Goal: Information Seeking & Learning: Learn about a topic

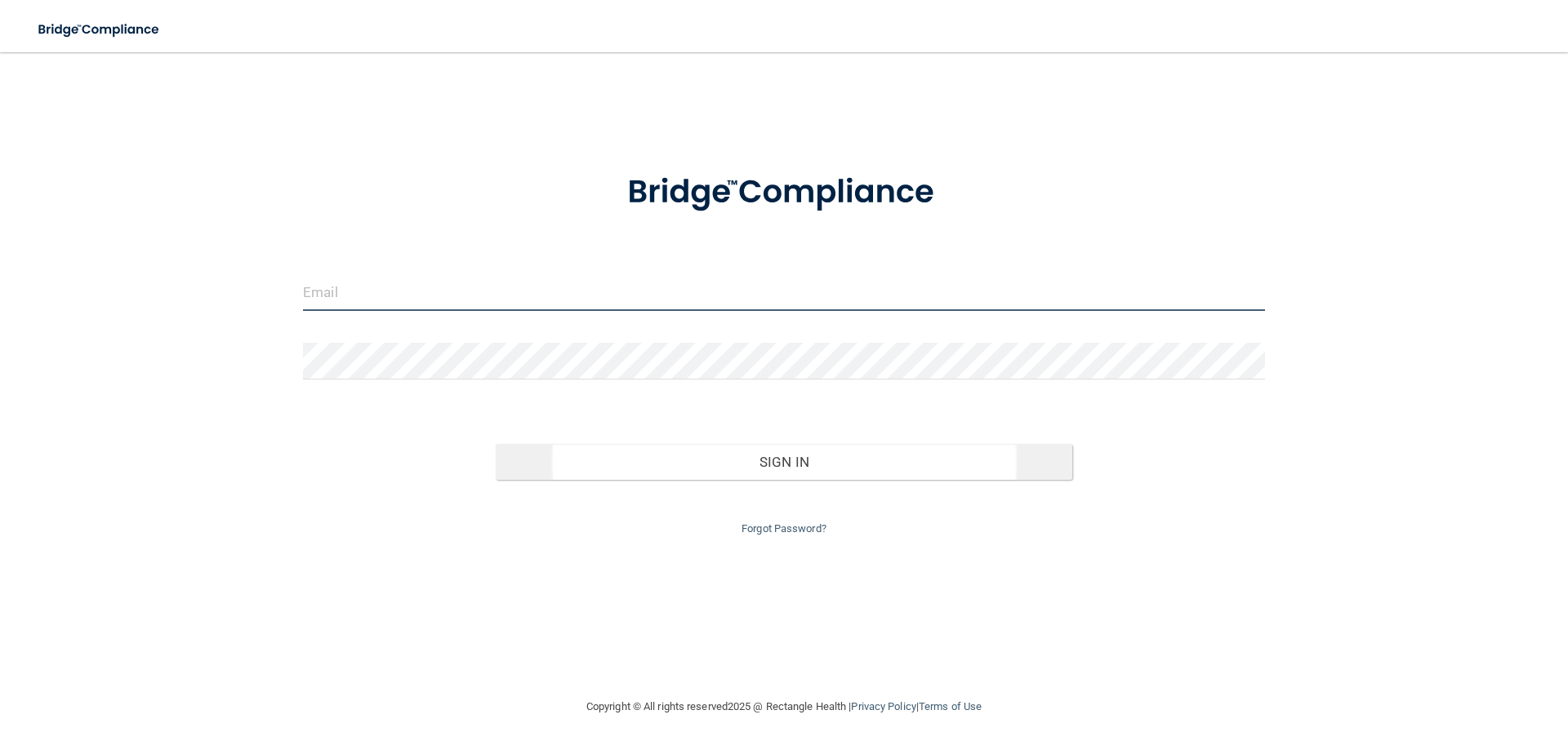
type input "[EMAIL_ADDRESS][DOMAIN_NAME]"
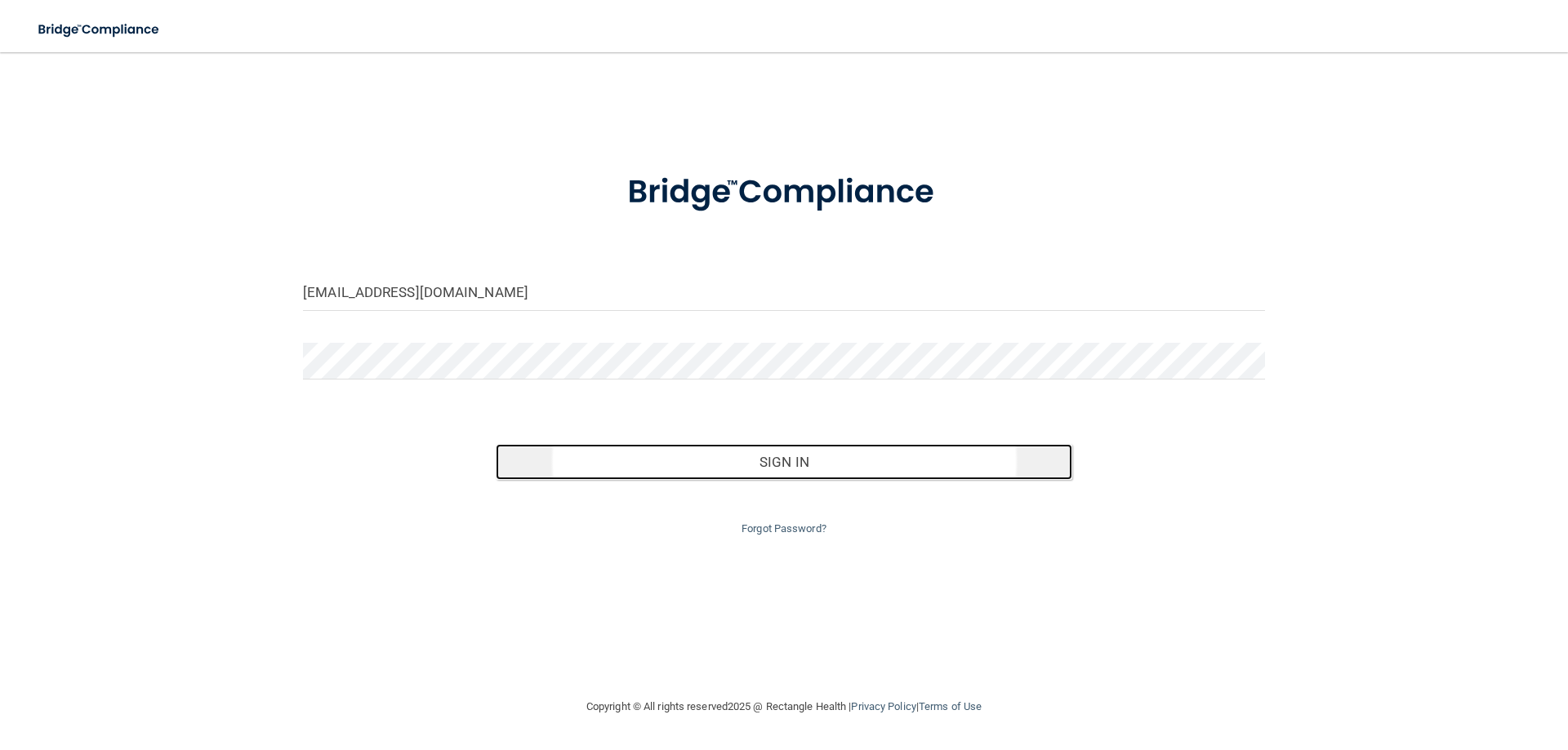
click at [771, 471] on button "Sign In" at bounding box center [784, 462] width 577 height 36
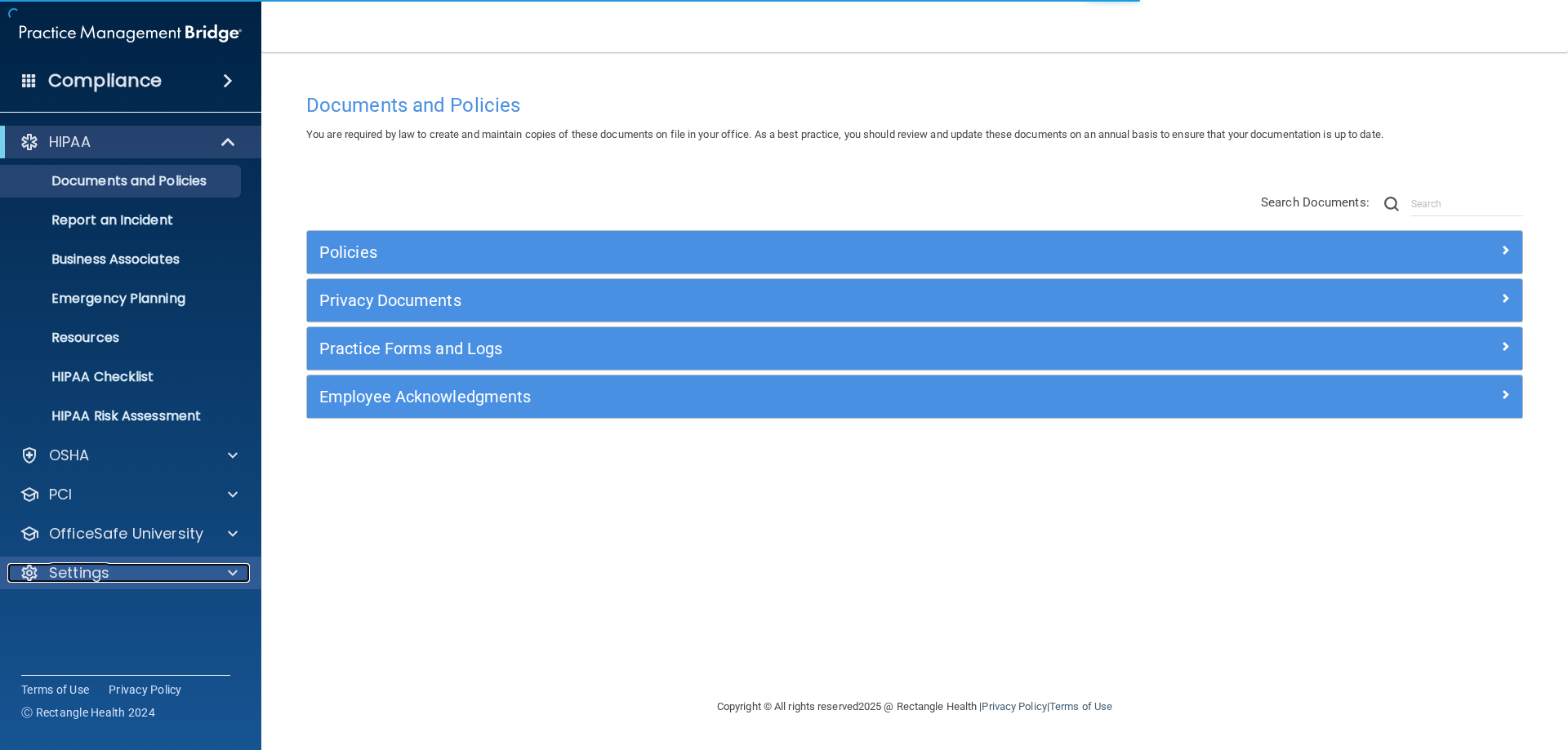
click at [208, 581] on div "Settings" at bounding box center [108, 573] width 203 height 19
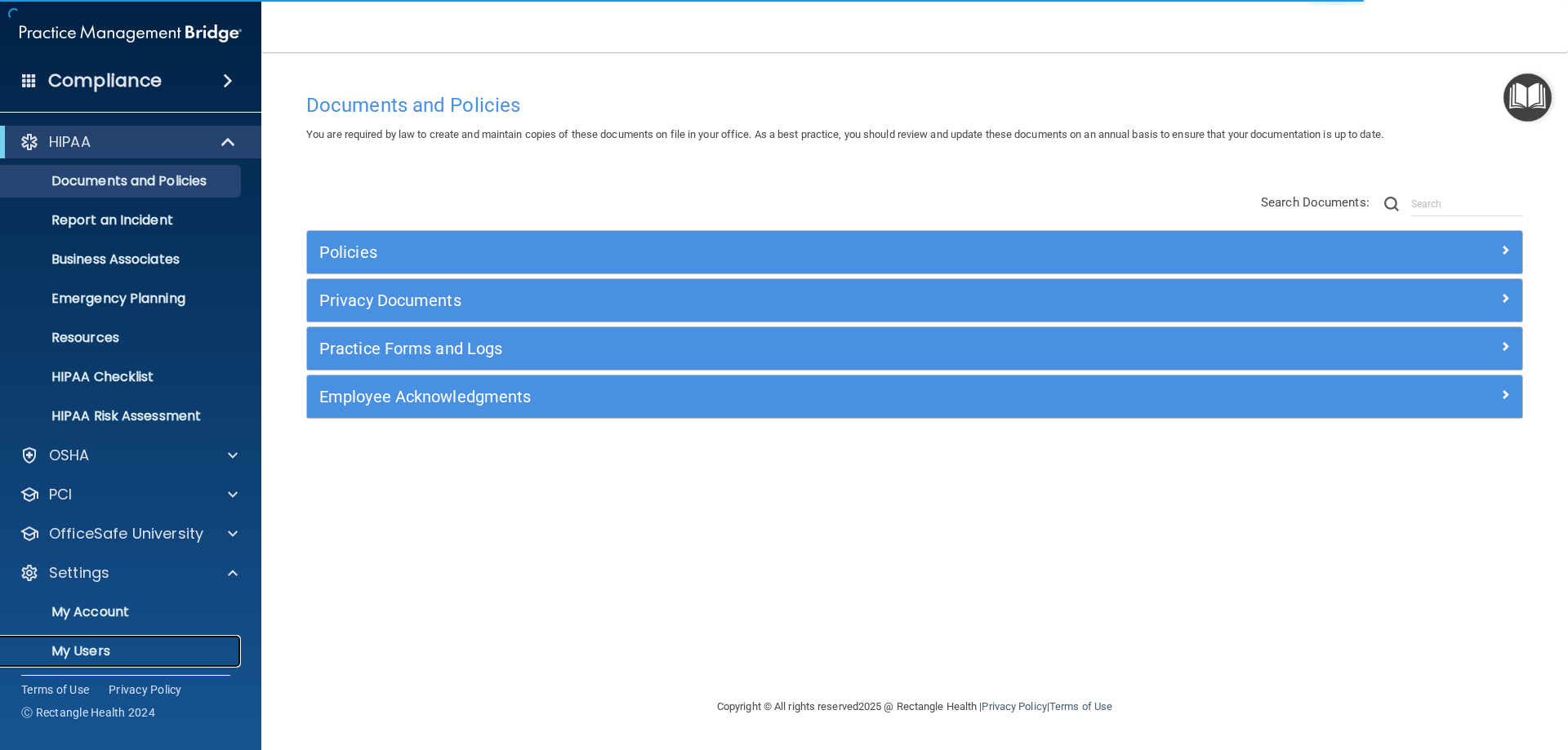
click at [87, 648] on p "My Users" at bounding box center [122, 651] width 223 height 16
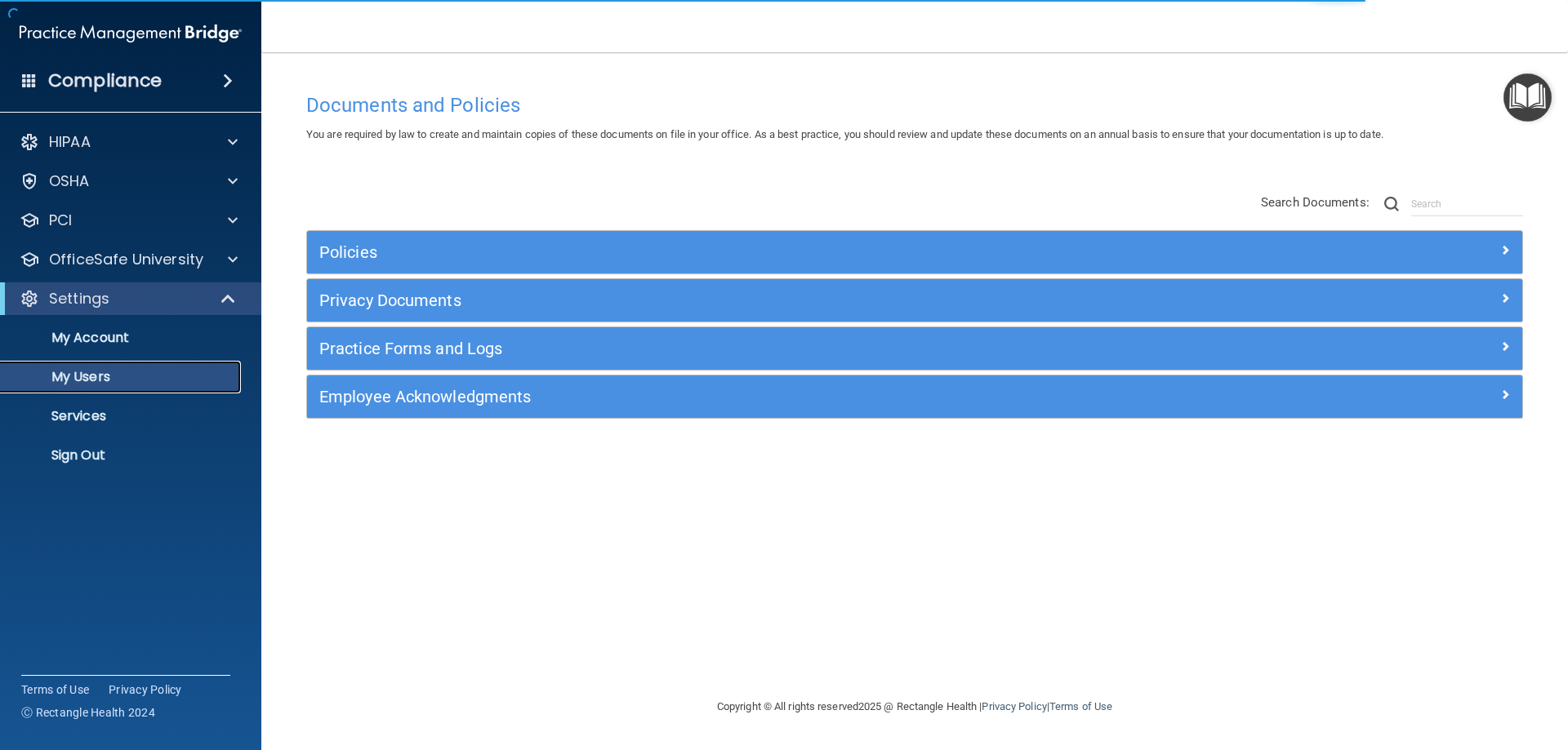
select select "20"
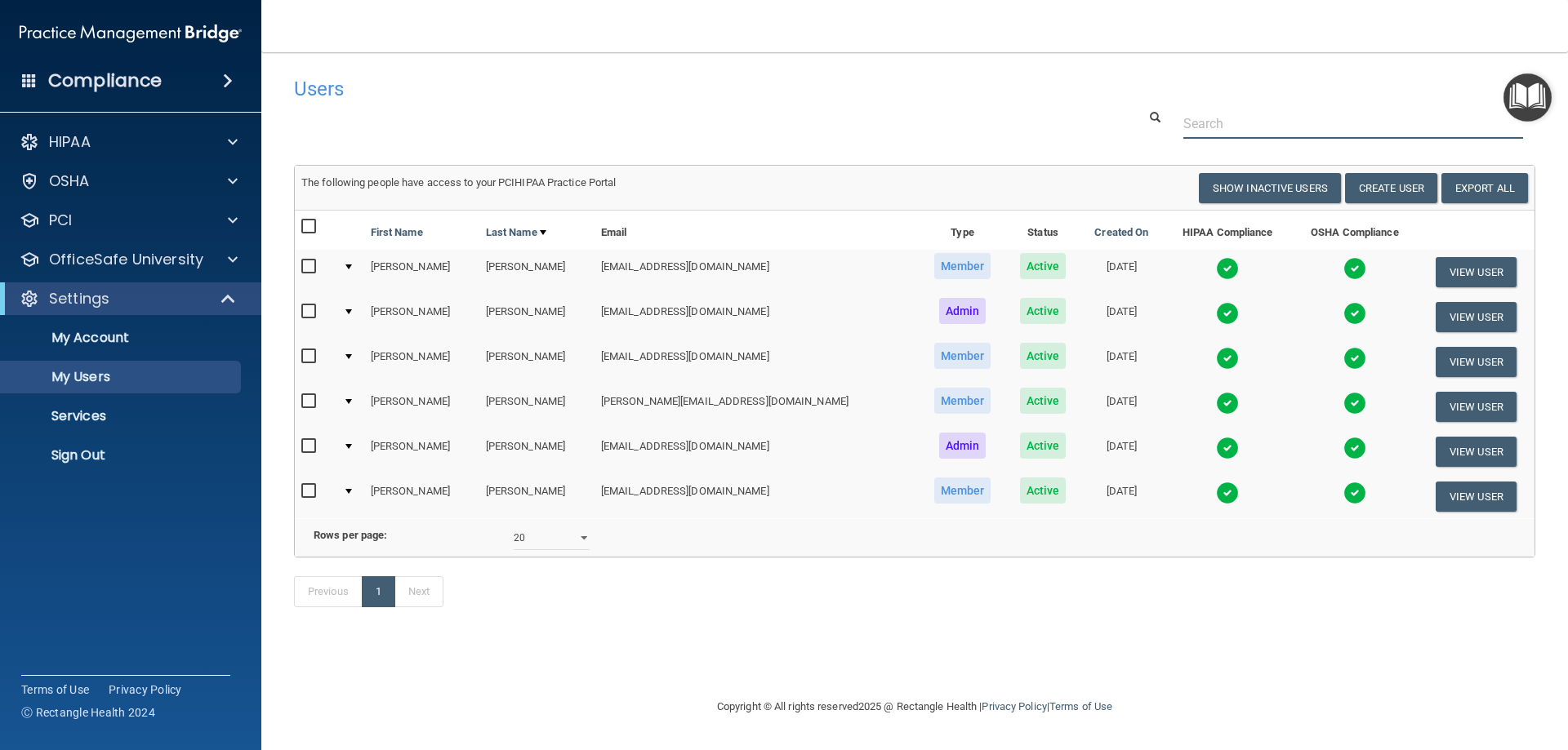
click at [441, 133] on div at bounding box center [914, 123] width 1266 height 30
click at [1088, 632] on div "Previous 1 Next" at bounding box center [914, 595] width 1266 height 75
click at [1087, 632] on div "Previous 1 Next" at bounding box center [914, 595] width 1266 height 75
click at [1172, 632] on div "Previous 1 Next" at bounding box center [914, 595] width 1266 height 75
click at [74, 264] on p "OfficeSafe University" at bounding box center [126, 259] width 155 height 19
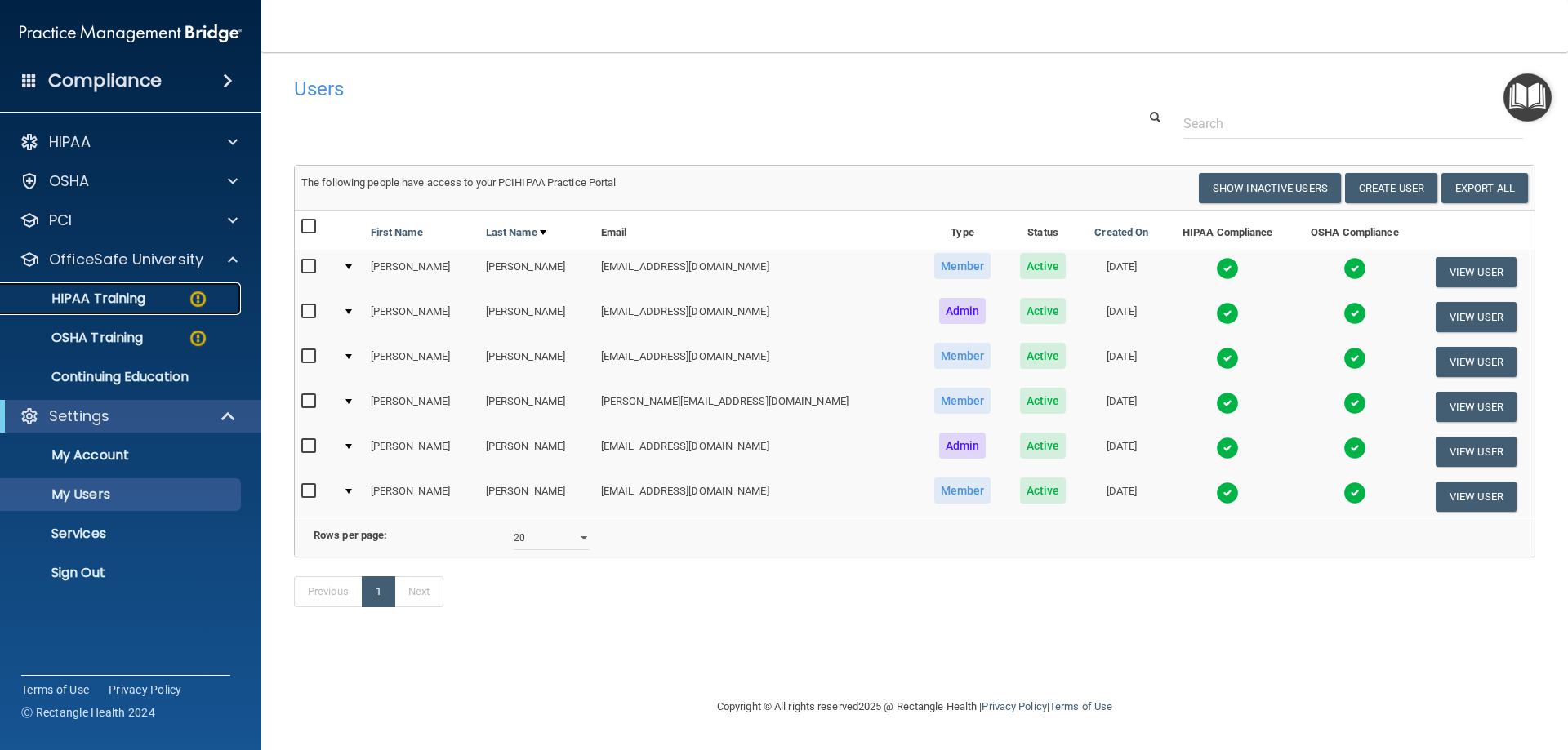
click at [125, 300] on p "HIPAA Training" at bounding box center [78, 298] width 134 height 16
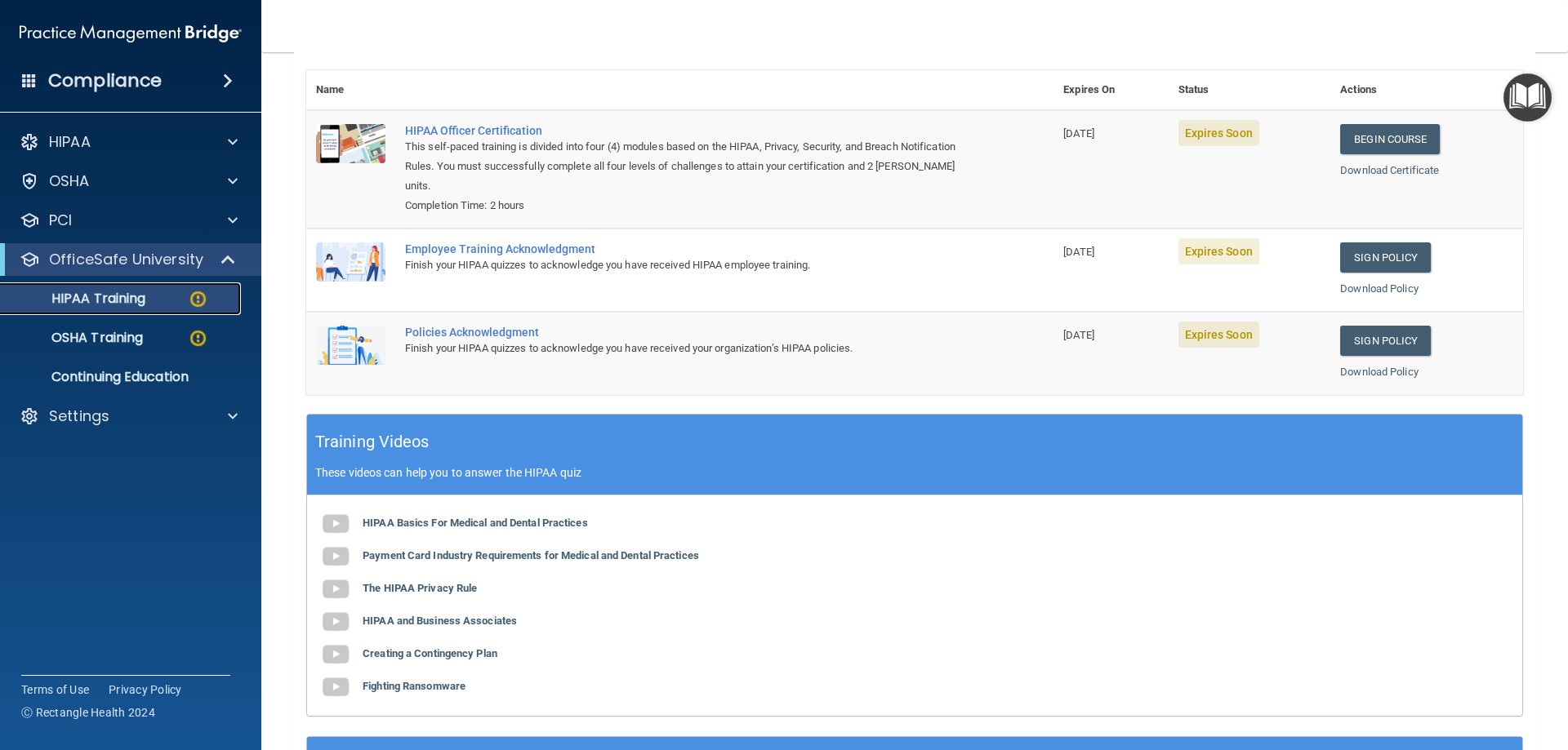
scroll to position [144, 0]
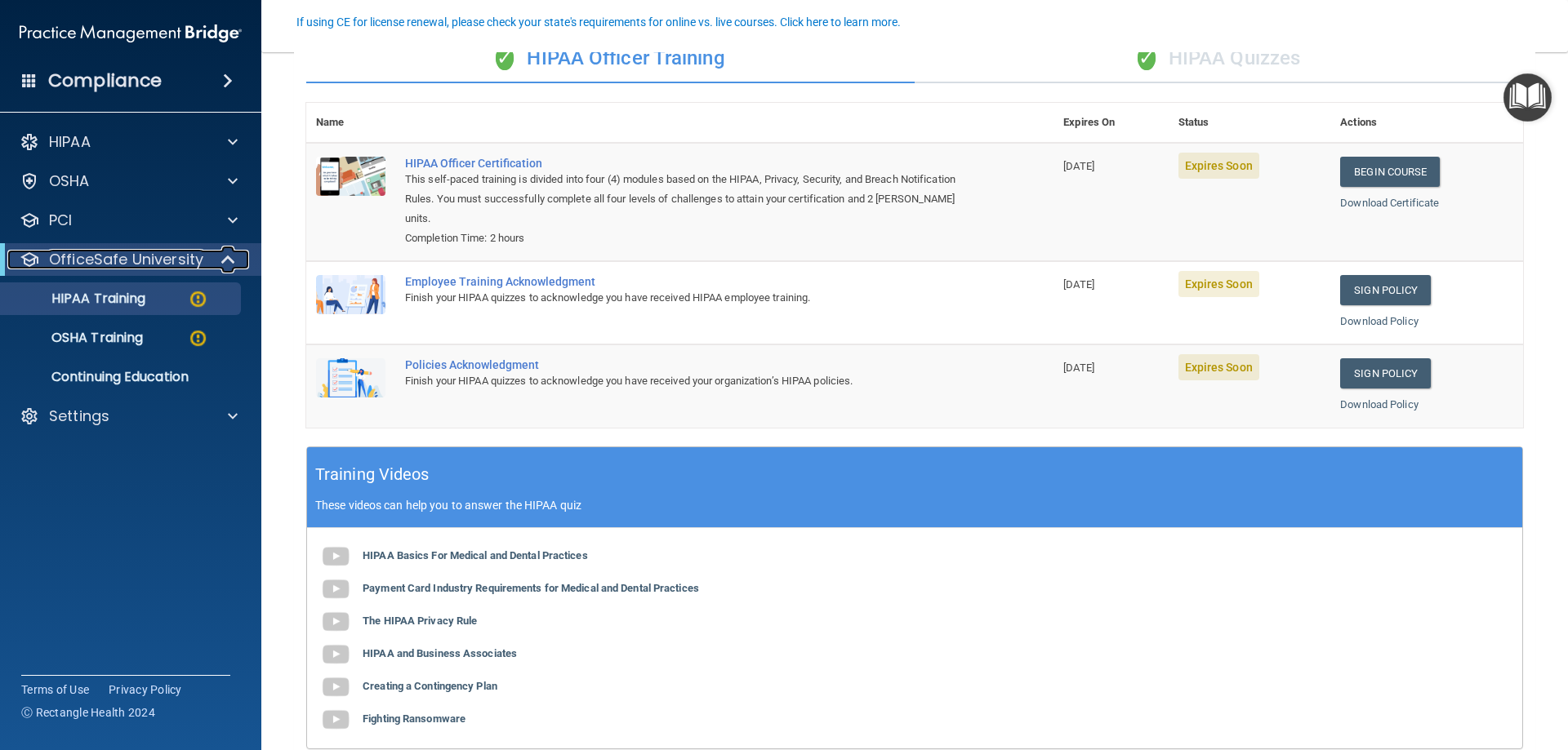
click at [100, 263] on p "OfficeSafe University" at bounding box center [126, 259] width 155 height 19
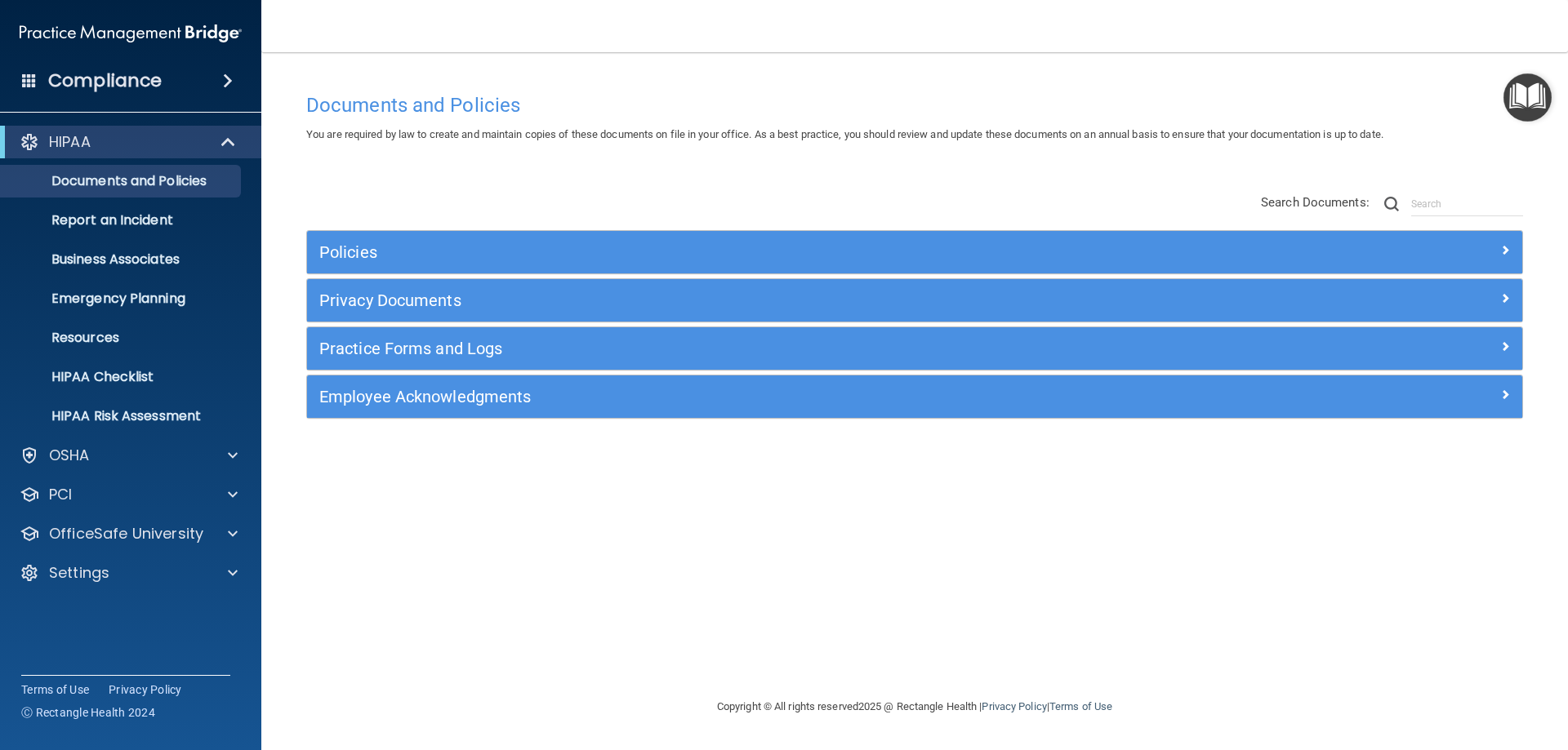
click at [1534, 102] on img "Open Resource Center" at bounding box center [1527, 97] width 48 height 48
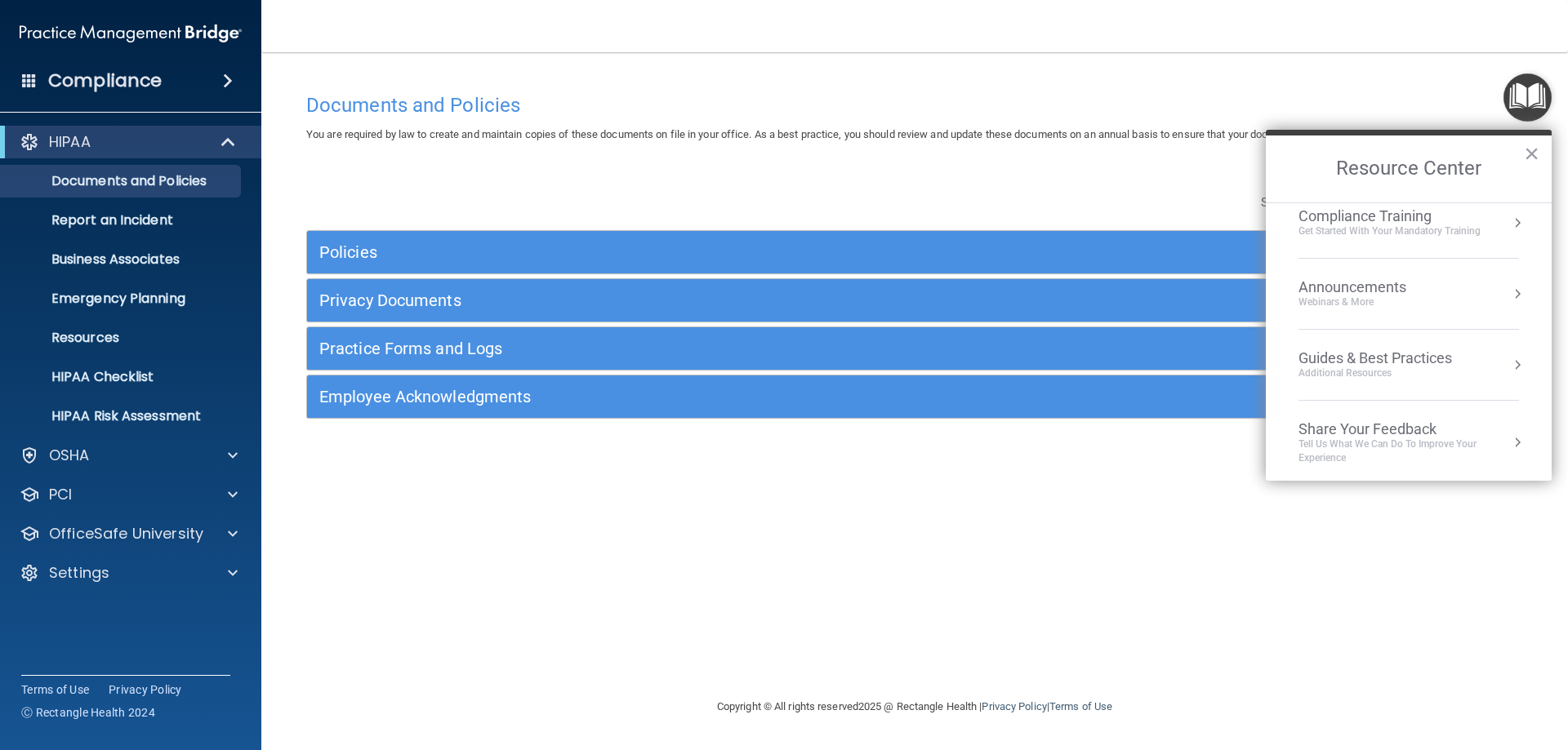
scroll to position [233, 0]
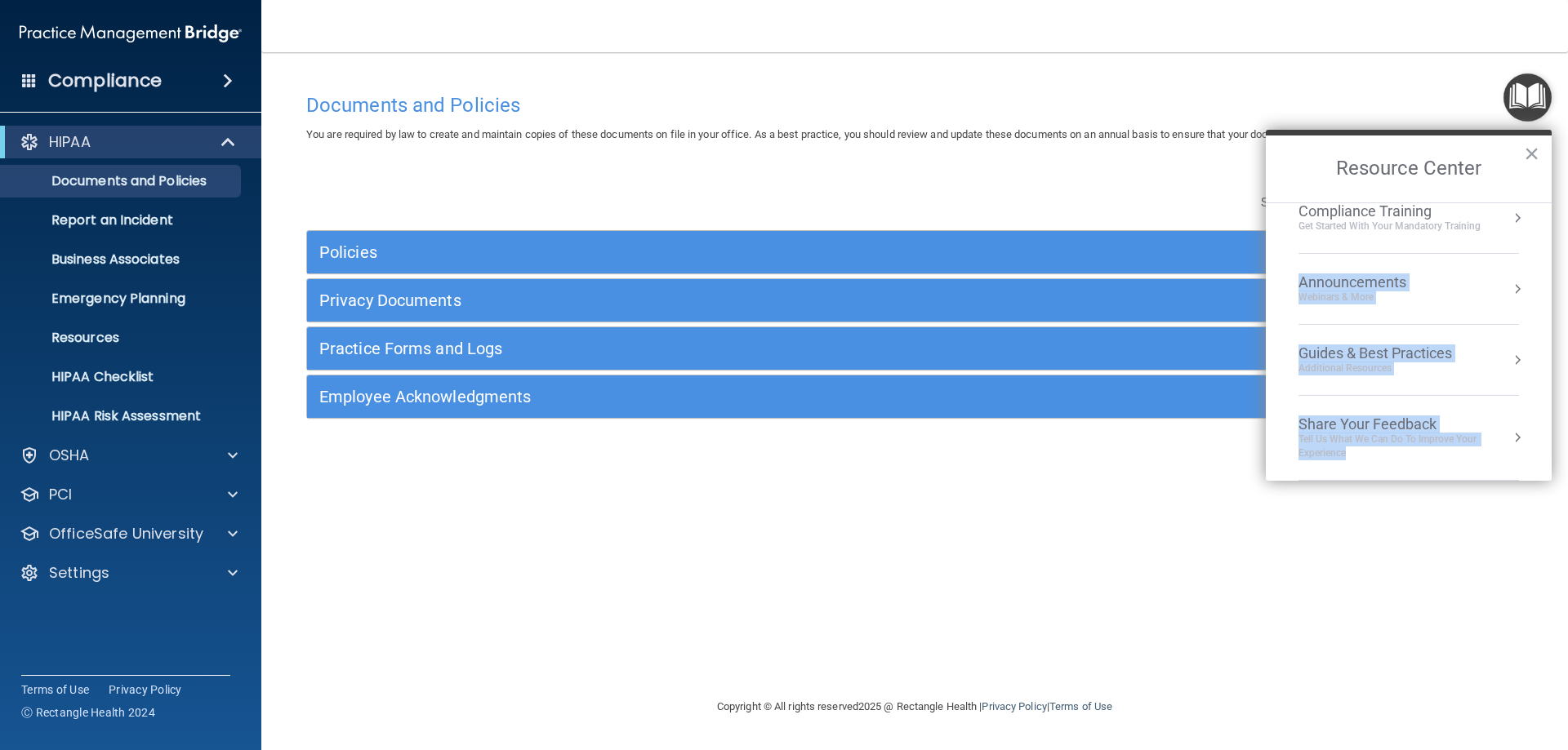
drag, startPoint x: 1534, startPoint y: 436, endPoint x: 1549, endPoint y: 238, distance: 198.6
click at [1549, 238] on ol "Compliance Officer Corner Guidance for HIPAA and OSHA Officers HIPAA Onboarding…" at bounding box center [1409, 341] width 286 height 278
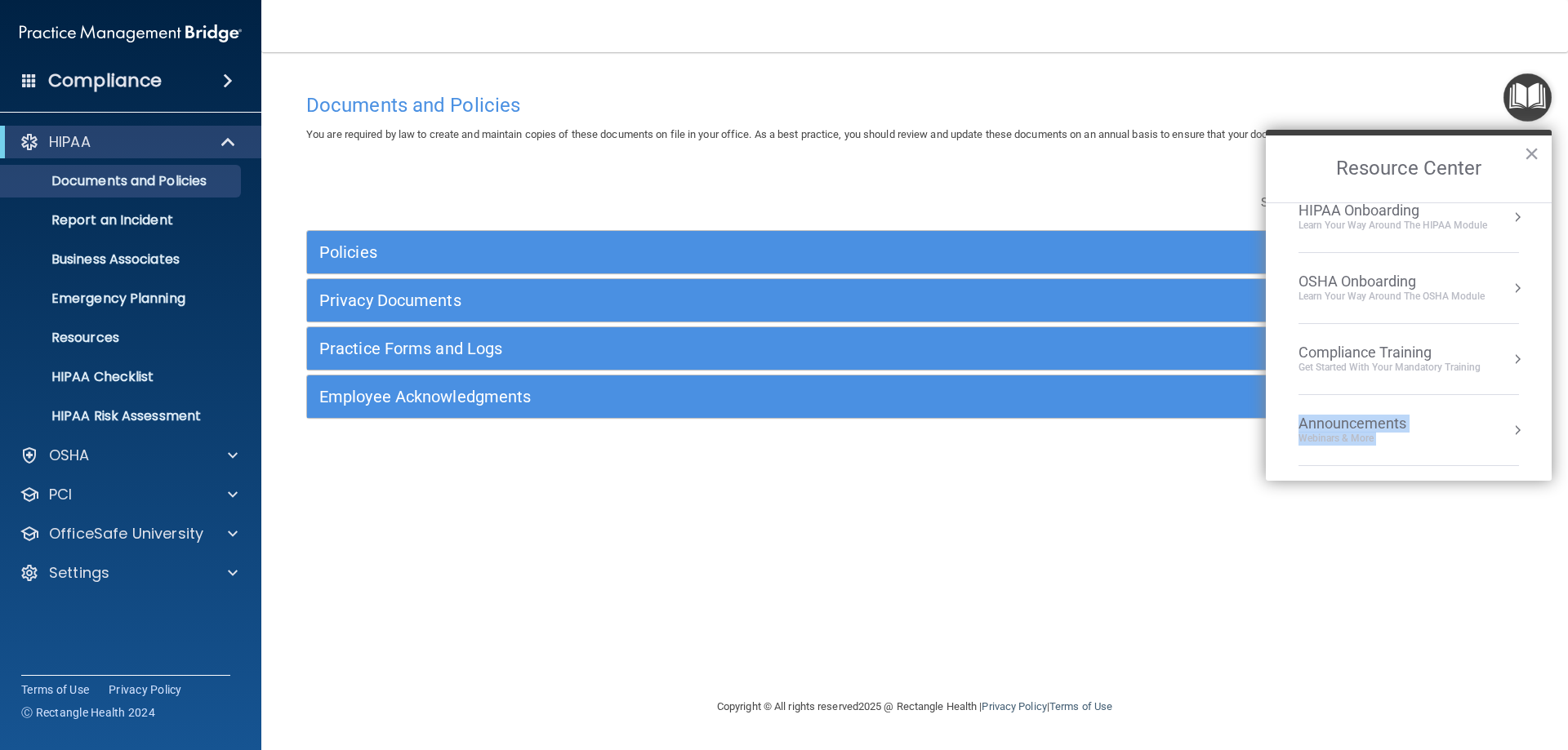
scroll to position [0, 0]
